Goal: Transaction & Acquisition: Purchase product/service

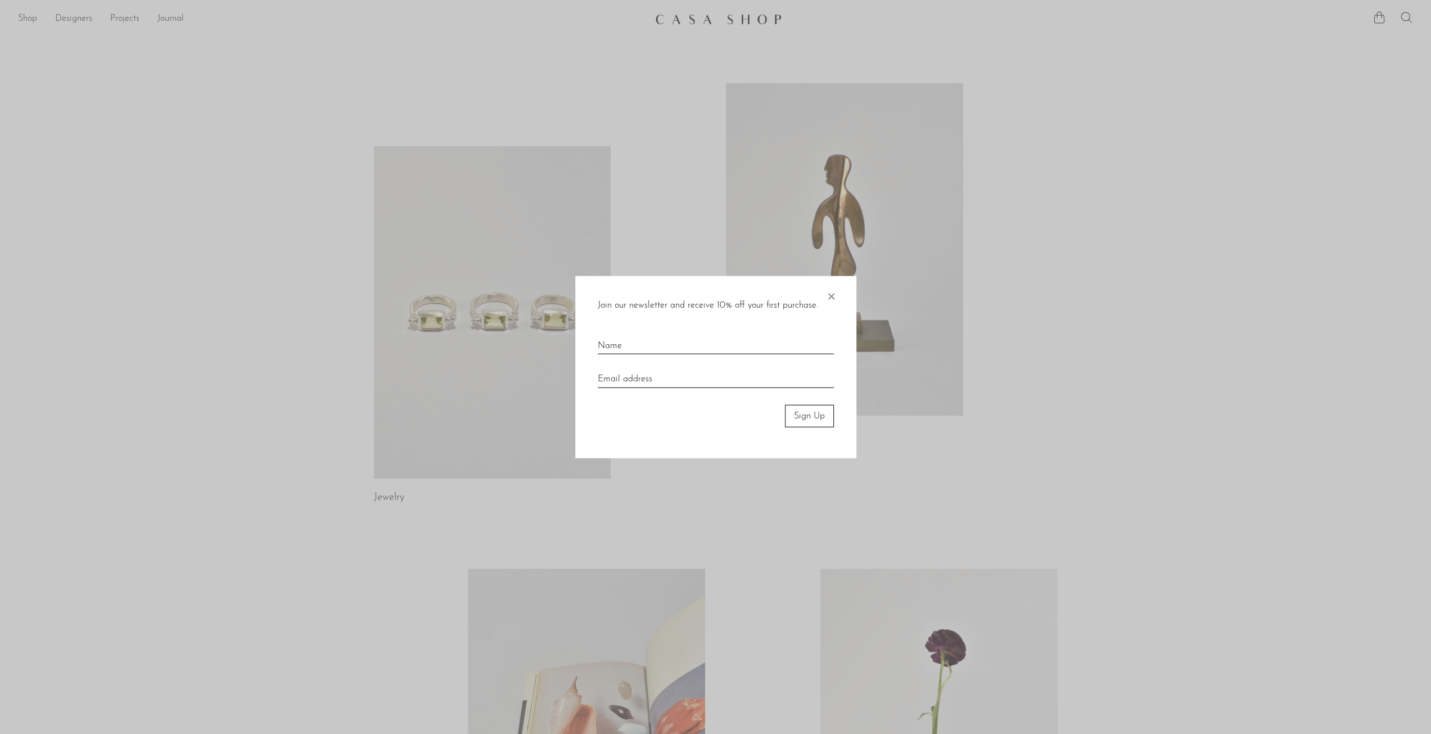
click at [830, 291] on span "×" at bounding box center [830, 293] width 11 height 36
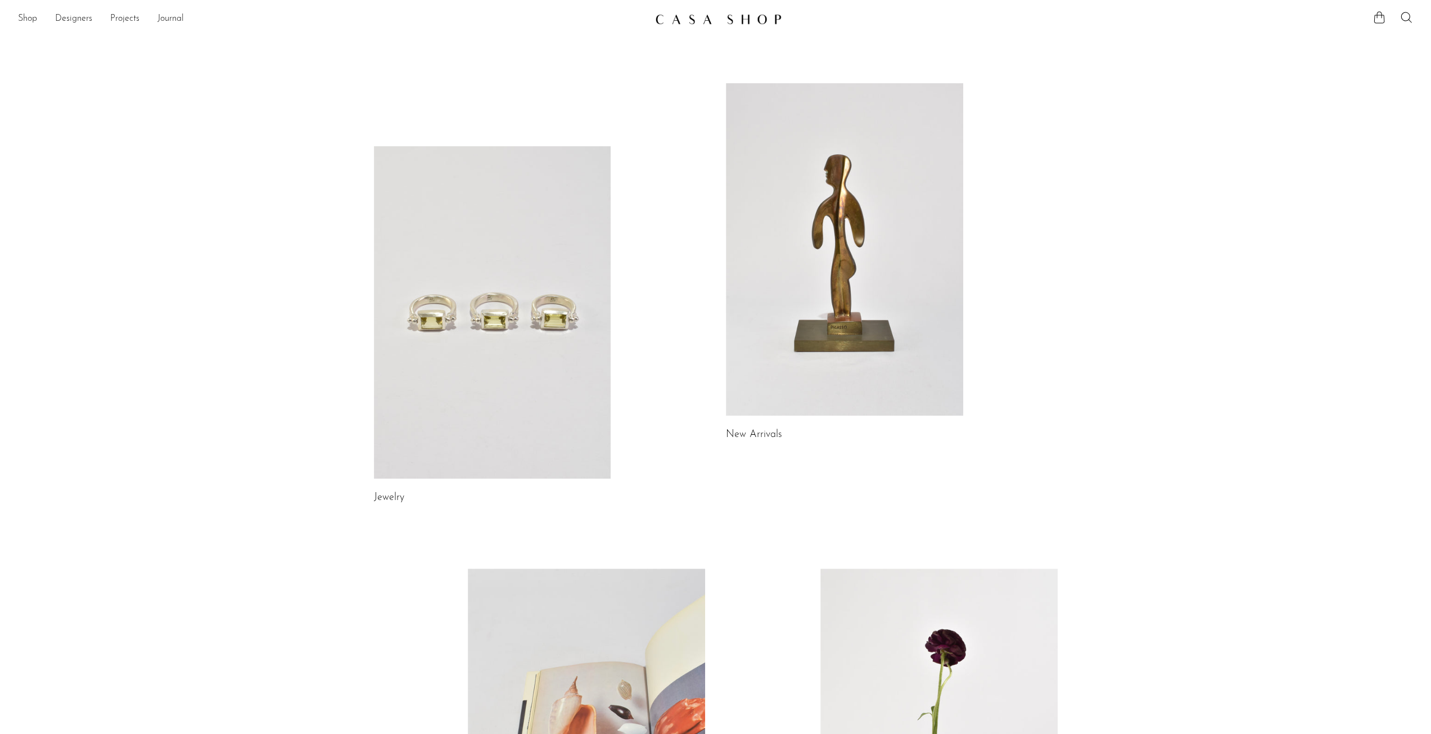
click at [907, 256] on link at bounding box center [844, 249] width 237 height 332
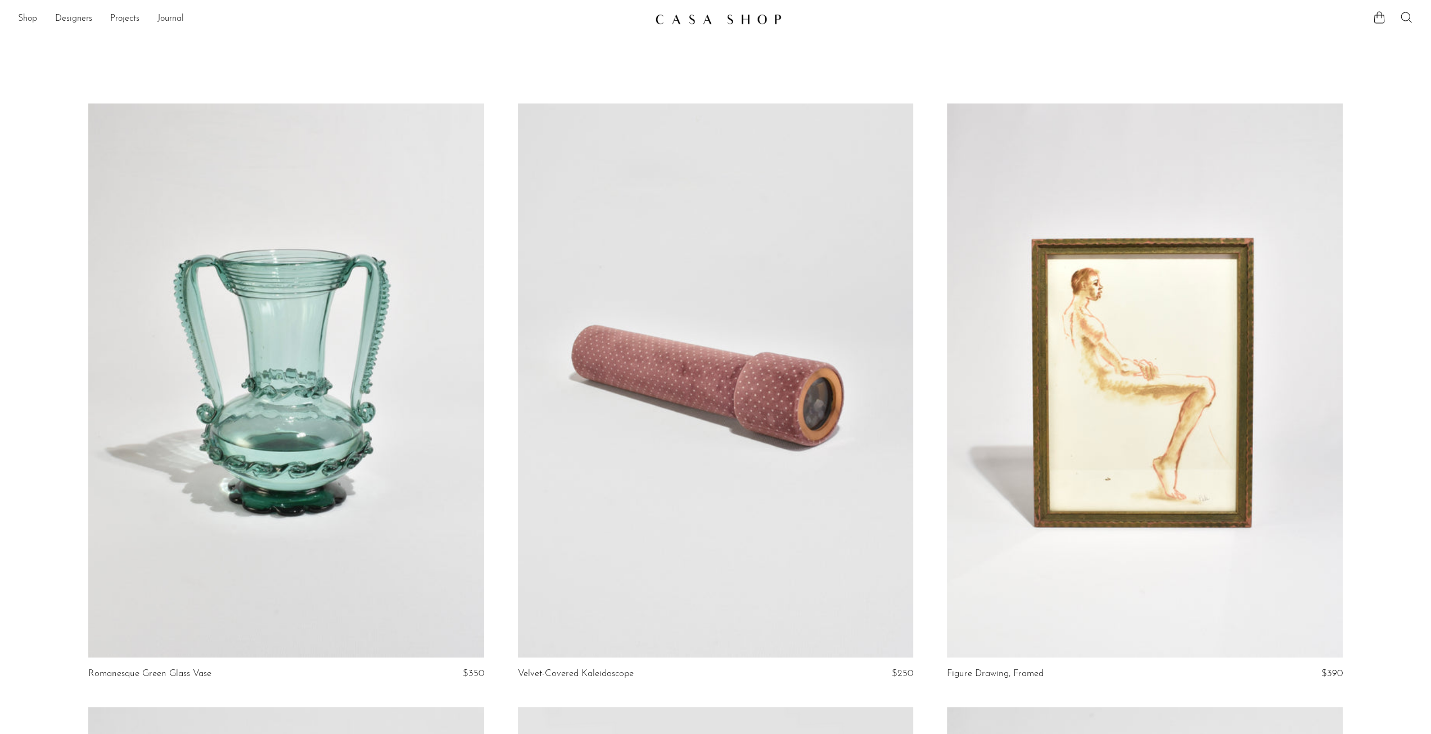
click at [1404, 13] on icon at bounding box center [1405, 17] width 13 height 13
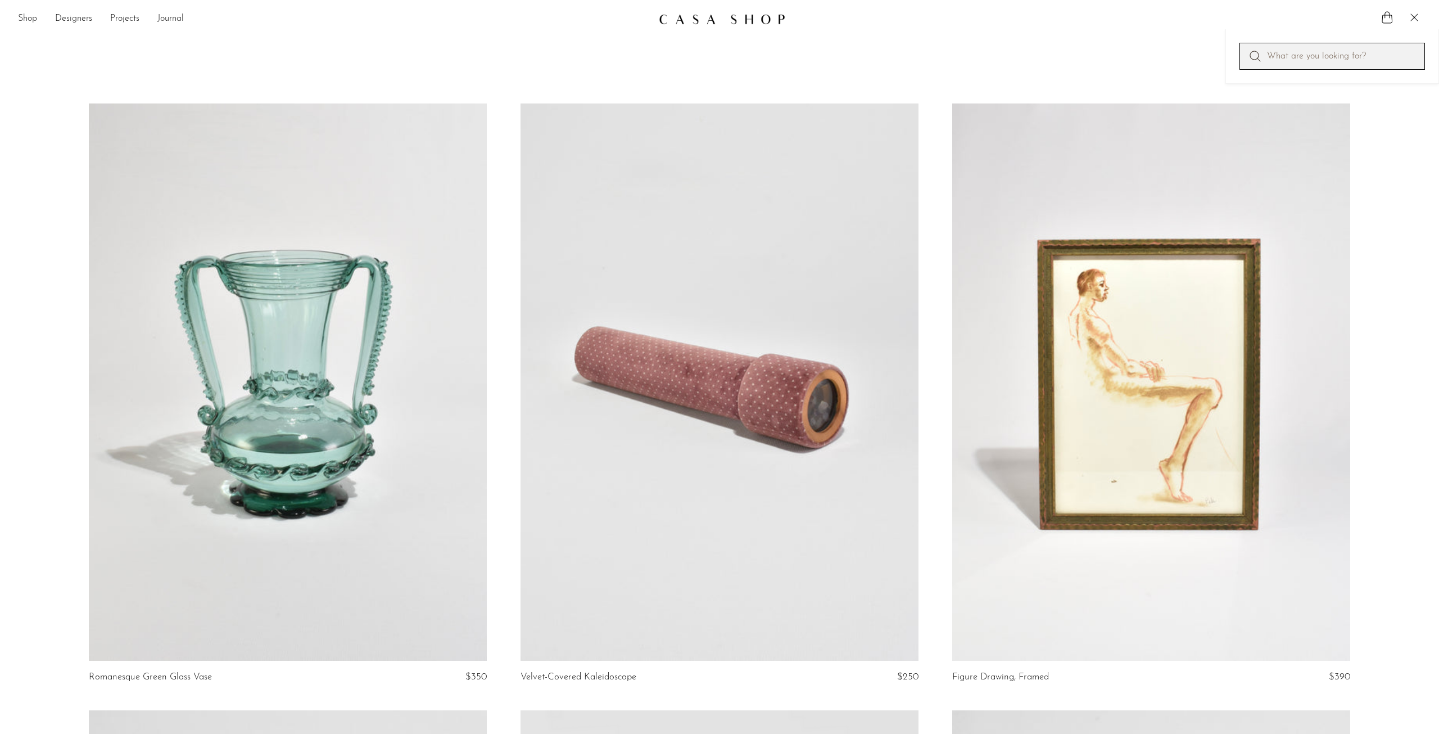
click at [1367, 51] on input "Perform a search" at bounding box center [1333, 56] width 186 height 27
type input "peridot"
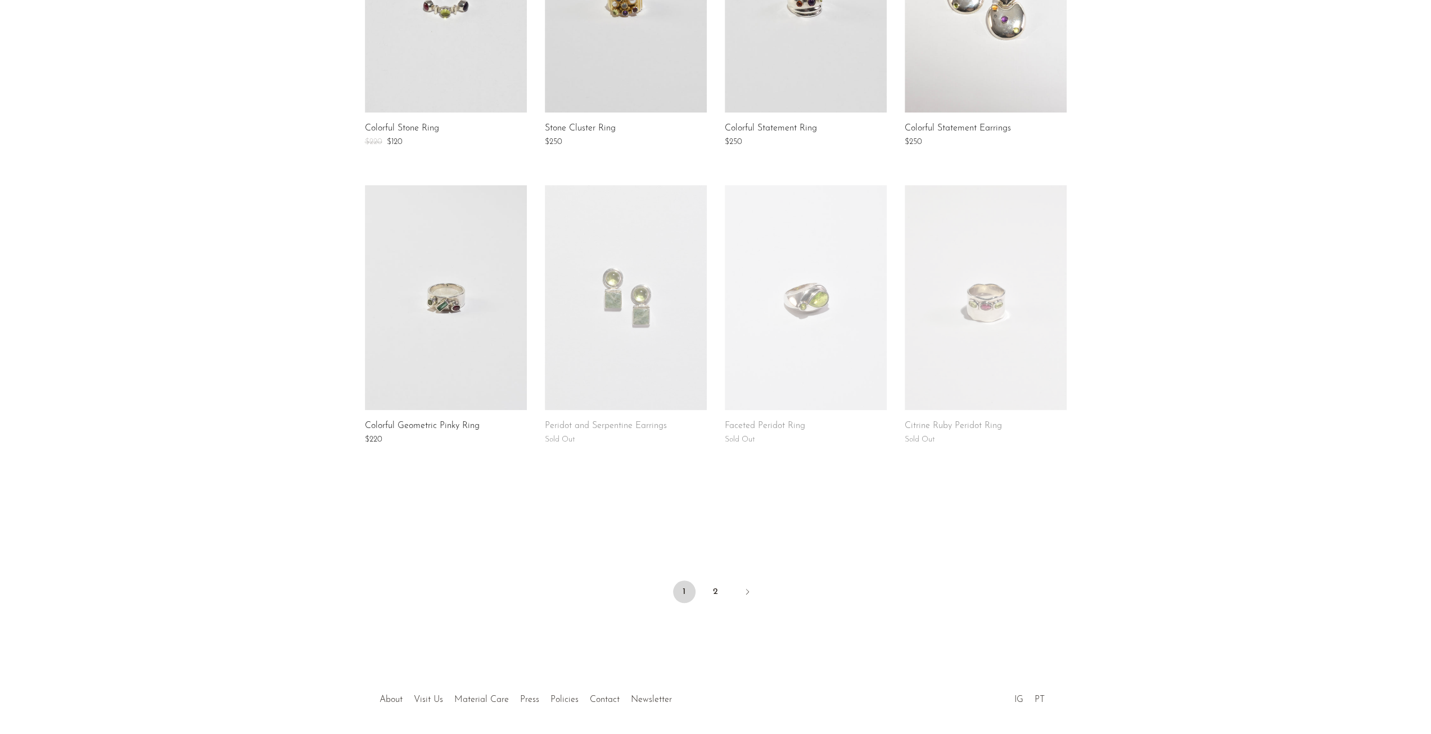
scroll to position [603, 0]
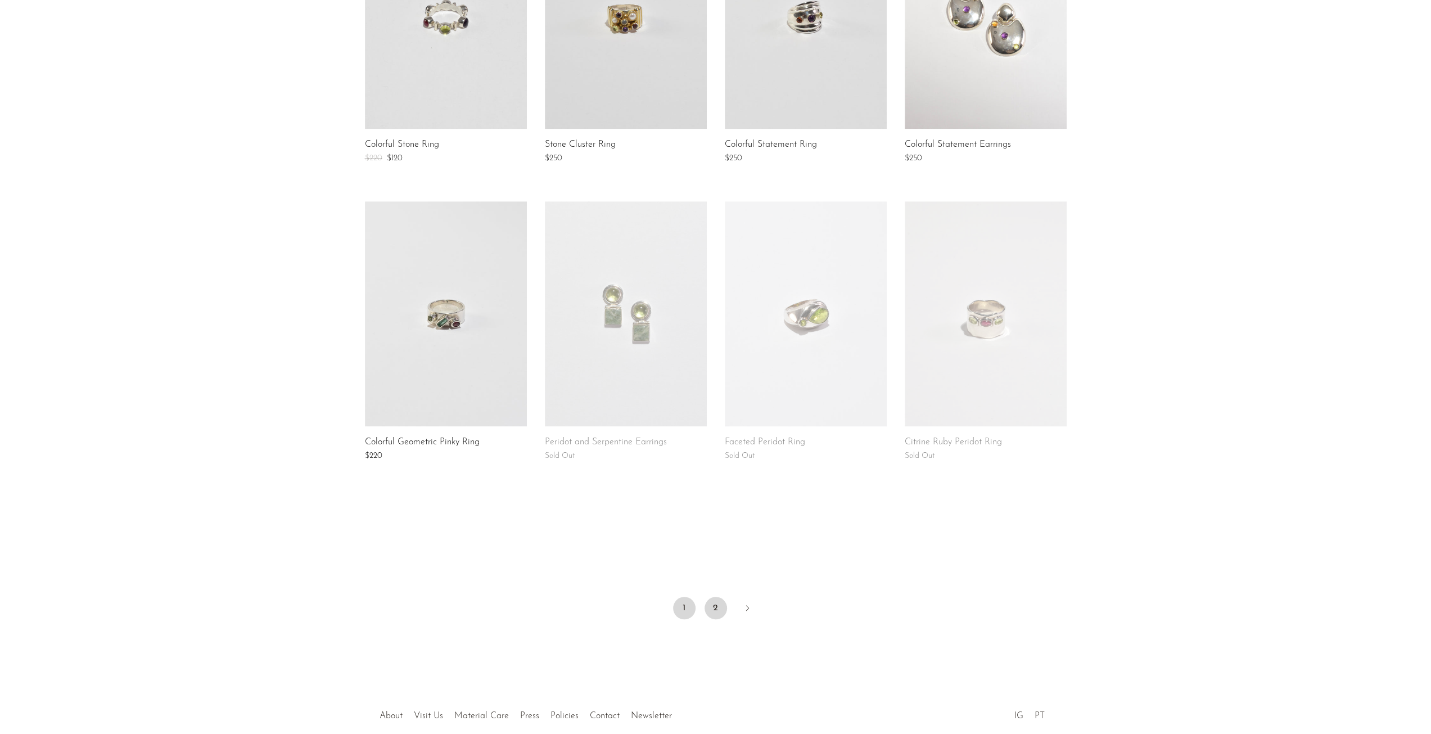
click at [719, 610] on link "2" at bounding box center [715, 608] width 22 height 22
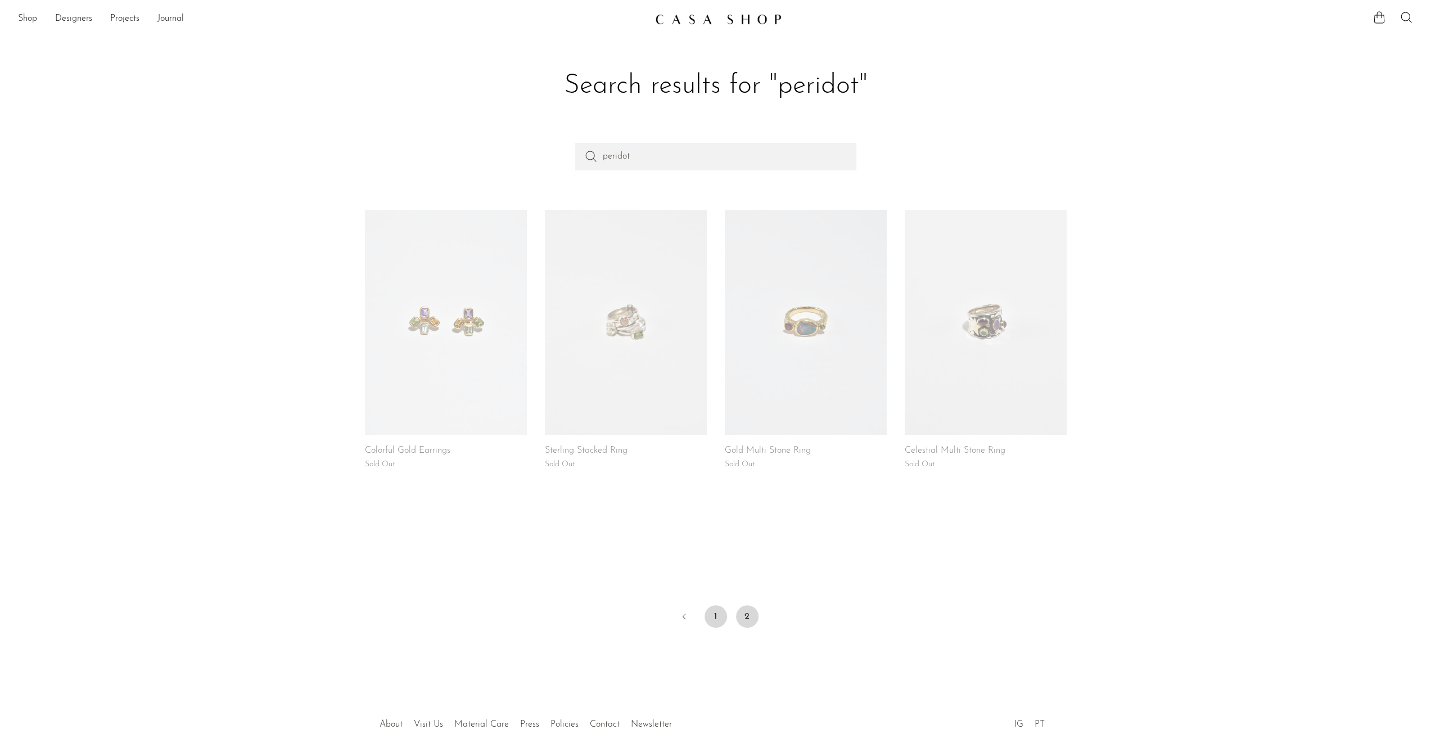
click at [722, 622] on link "1" at bounding box center [715, 616] width 22 height 22
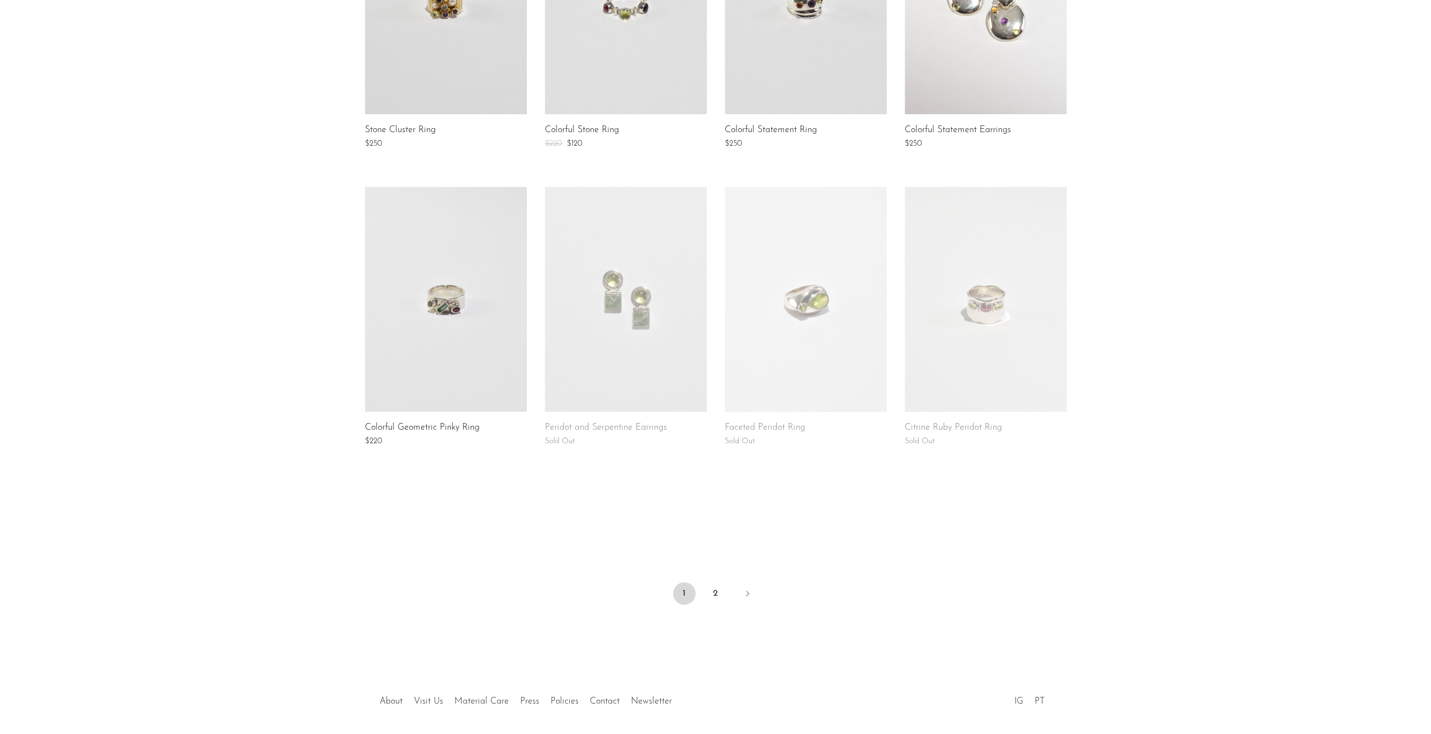
scroll to position [659, 0]
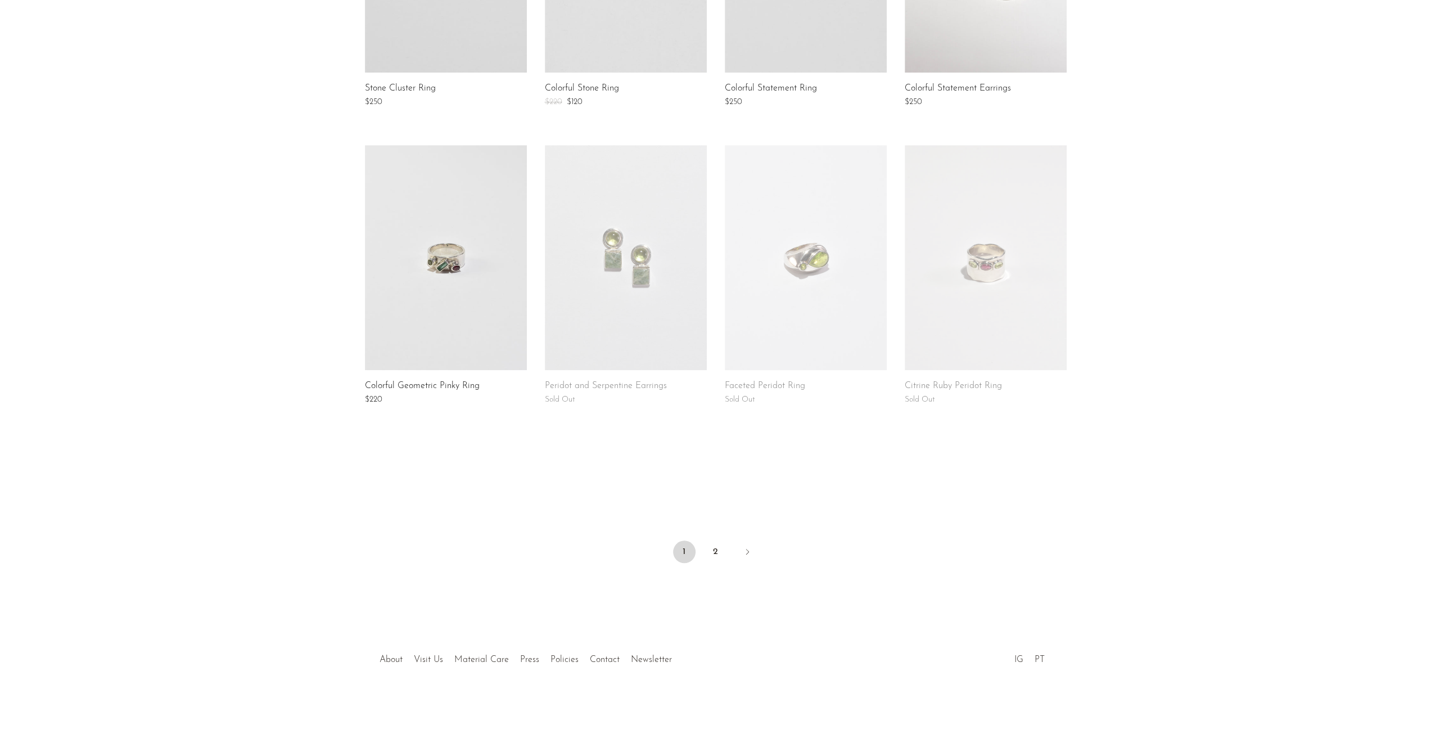
click at [659, 300] on link at bounding box center [626, 257] width 162 height 225
